Goal: Task Accomplishment & Management: Complete application form

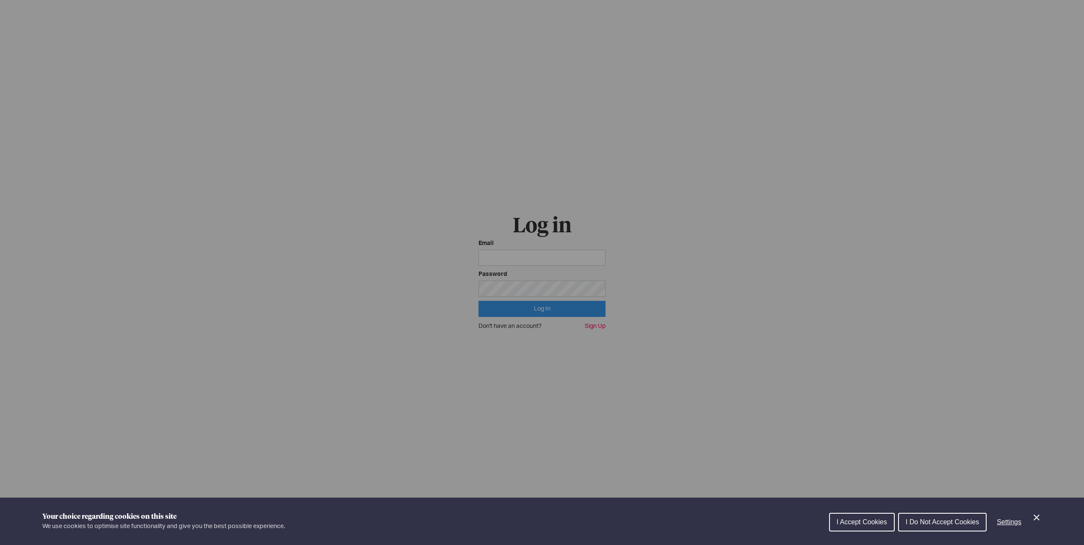
click at [789, 245] on div "Cookie preferences" at bounding box center [542, 272] width 1084 height 545
click at [852, 516] on button "I Accept Cookies" at bounding box center [862, 522] width 66 height 19
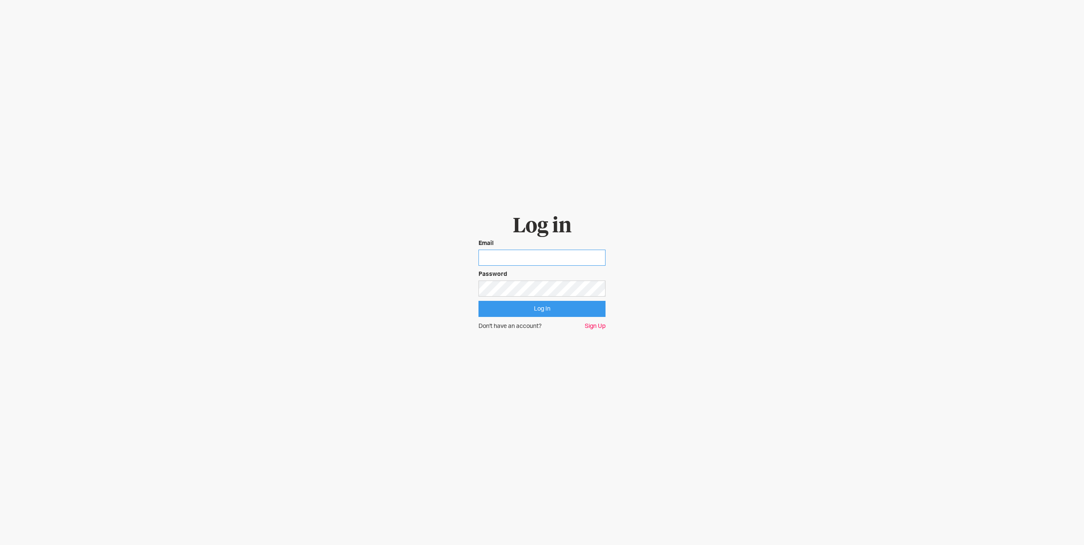
click at [514, 256] on input "email" at bounding box center [542, 258] width 127 height 16
type input "dan@digitaltrends.com"
click at [479, 301] on input "Log In" at bounding box center [542, 309] width 127 height 16
drag, startPoint x: 733, startPoint y: 343, endPoint x: 613, endPoint y: 336, distance: 119.6
click at [728, 343] on body "Log in Email dan@digitaltrends.com Password Log In Don't have an account? Sign …" at bounding box center [542, 272] width 1084 height 545
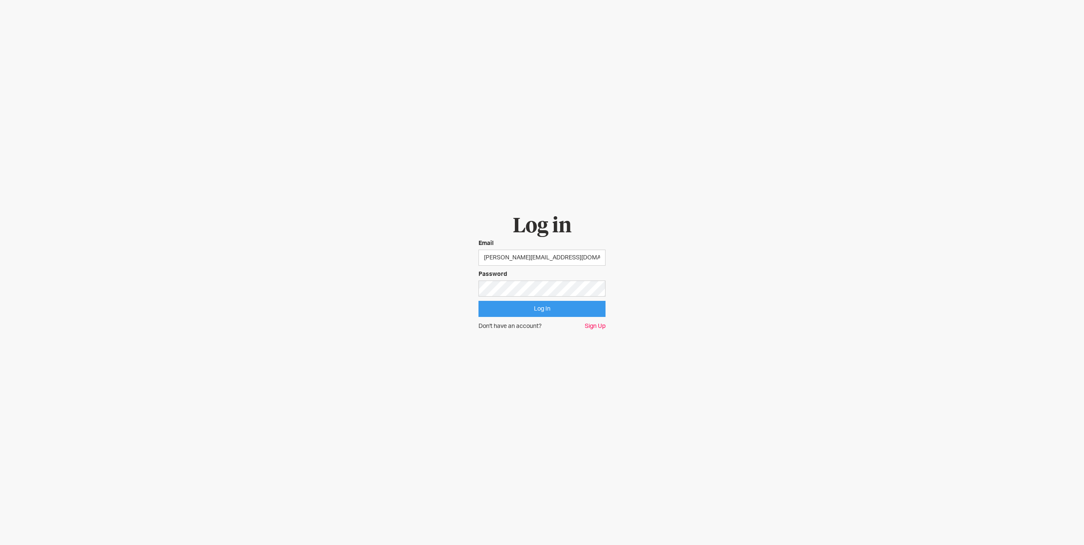
click at [590, 329] on link "Sign Up" at bounding box center [595, 326] width 21 height 8
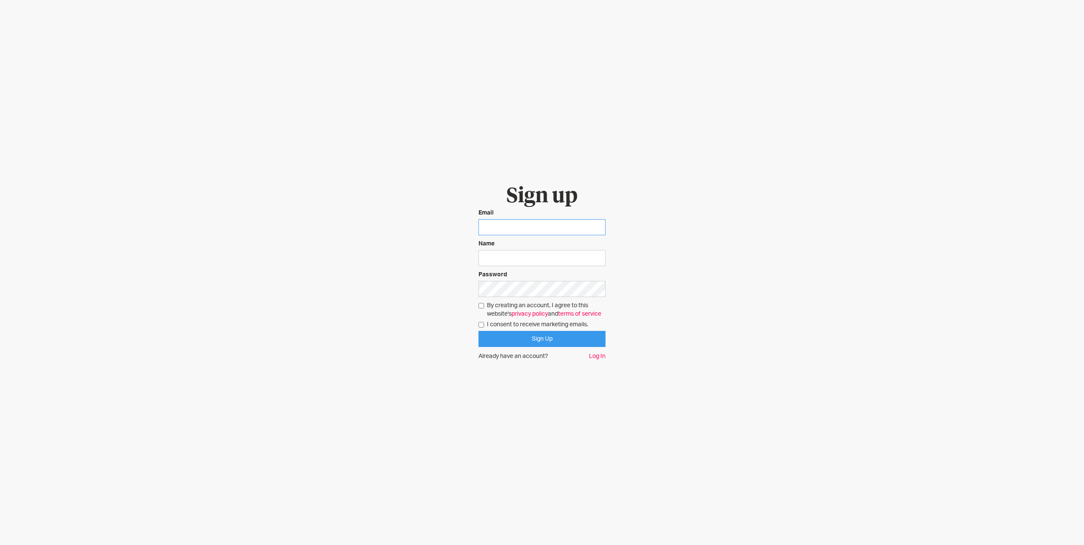
click at [518, 223] on input "email" at bounding box center [542, 227] width 127 height 16
type input "[PERSON_NAME][EMAIL_ADDRESS][DOMAIN_NAME]"
type input "[PERSON_NAME]"
click at [527, 295] on form "Sign up Email [PERSON_NAME][EMAIL_ADDRESS][DOMAIN_NAME] Name [PERSON_NAME] Pass…" at bounding box center [542, 273] width 127 height 177
click at [481, 303] on input "By creating an account, I agree to this website's privacy policy and terms of s…" at bounding box center [482, 306] width 6 height 6
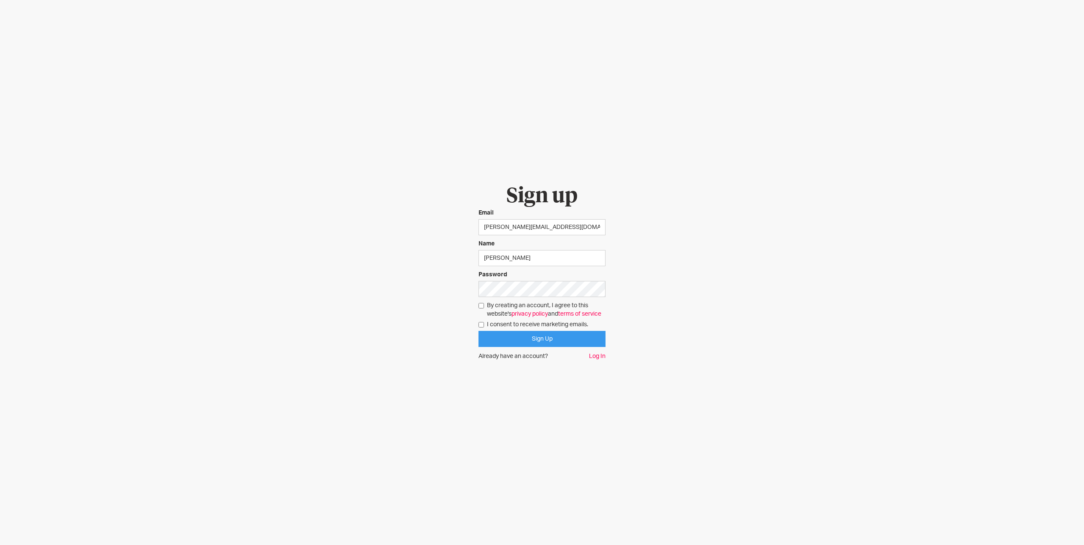
checkbox input "true"
click at [501, 345] on input "Sign Up" at bounding box center [542, 339] width 127 height 16
click at [484, 328] on label "I consent to receive marketing emails." at bounding box center [542, 325] width 127 height 8
click at [484, 328] on input "I consent to receive marketing emails." at bounding box center [482, 325] width 6 height 6
checkbox input "true"
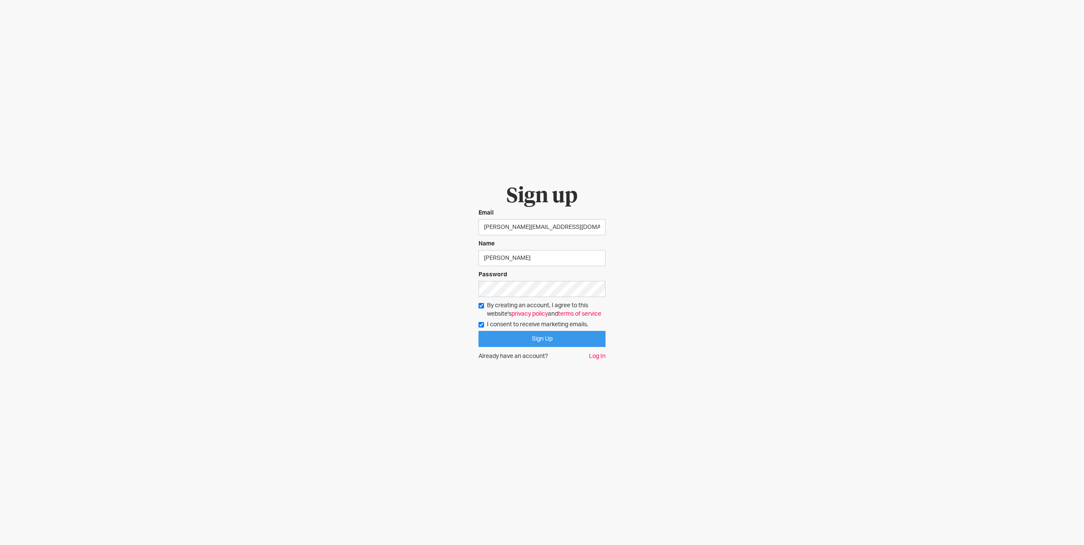
click at [545, 340] on input "Sign Up" at bounding box center [542, 339] width 127 height 16
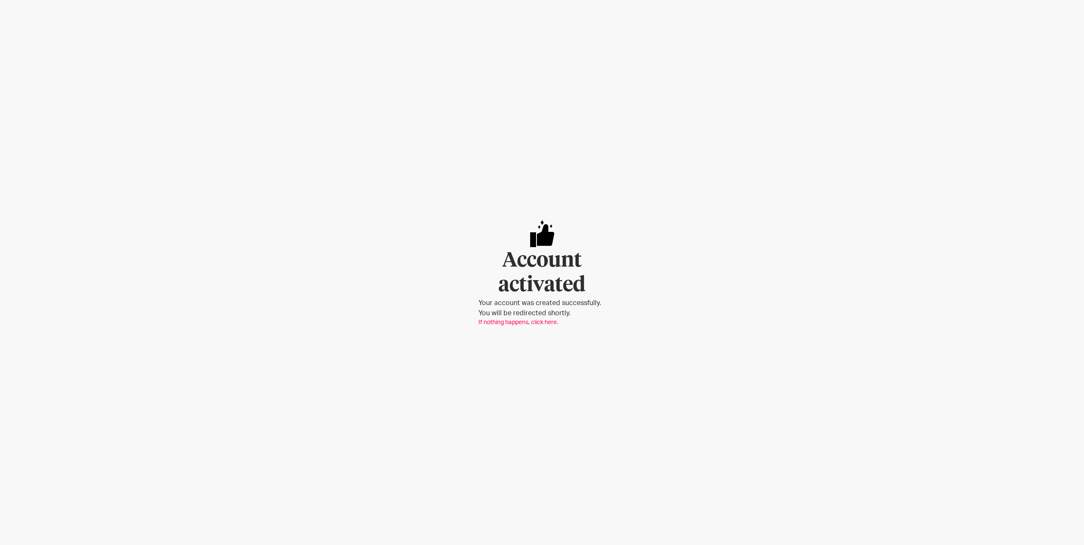
click at [548, 322] on link "If nothing happens, click here." at bounding box center [519, 323] width 80 height 6
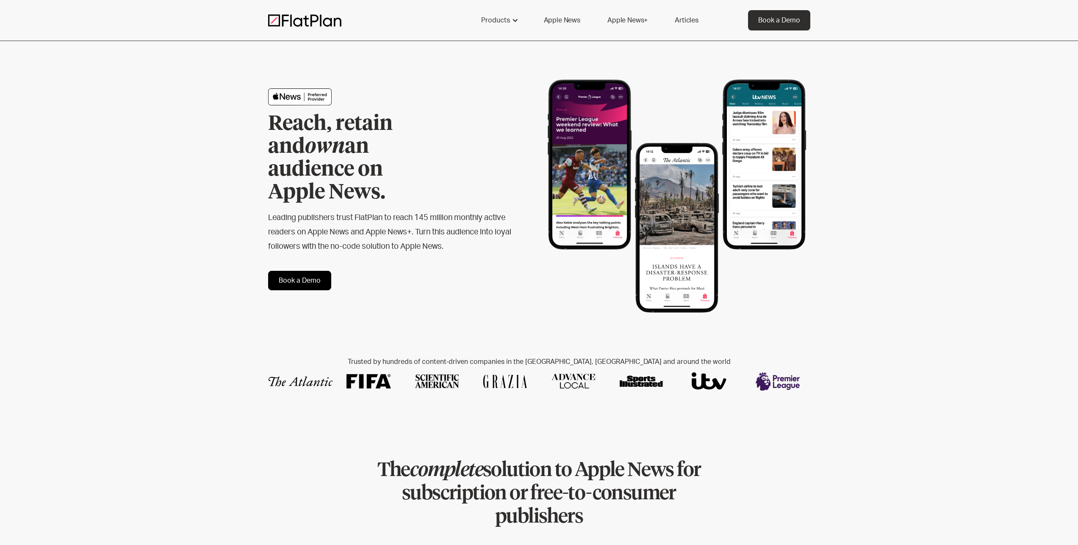
click at [927, 122] on div "Reach, retain and own an audience on Apple News. Leading publishers trust FlatP…" at bounding box center [539, 189] width 1078 height 297
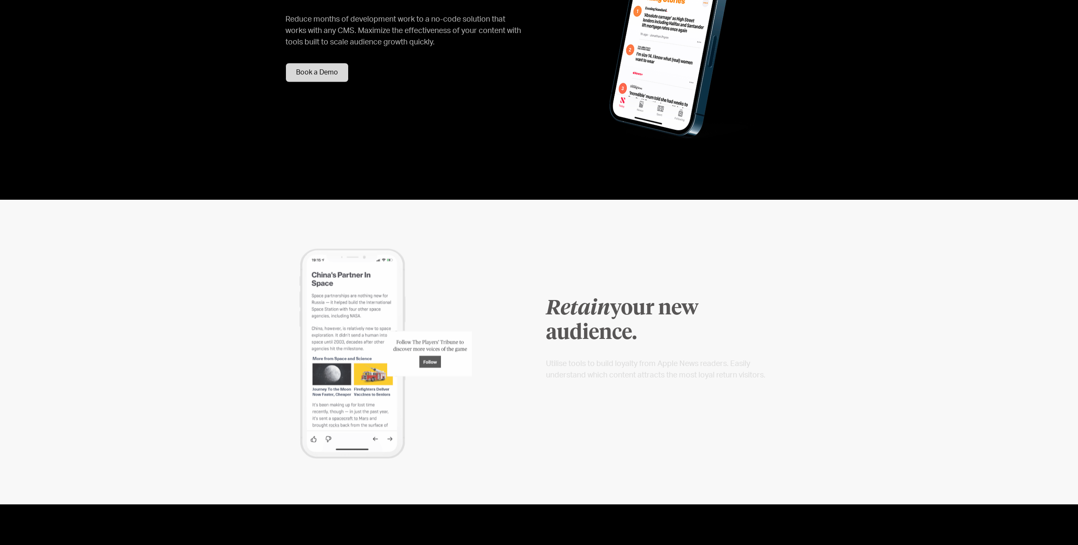
scroll to position [879, 0]
